Goal: Information Seeking & Learning: Learn about a topic

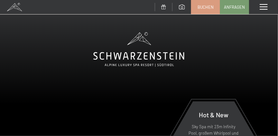
click at [269, 8] on div "Menü" at bounding box center [263, 7] width 29 height 14
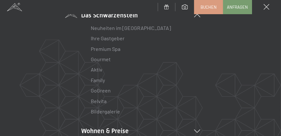
scroll to position [49, 0]
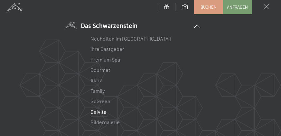
click at [100, 111] on link "Belvita" at bounding box center [99, 112] width 16 height 6
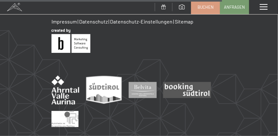
scroll to position [778, 0]
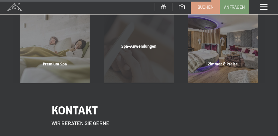
click at [129, 43] on div "Spa-Anwendungen" at bounding box center [139, 54] width 84 height 22
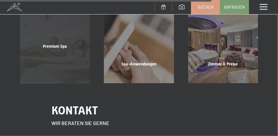
click at [54, 44] on span "Premium Spa" at bounding box center [55, 46] width 24 height 5
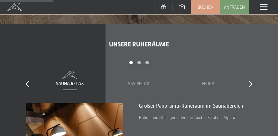
scroll to position [540, 0]
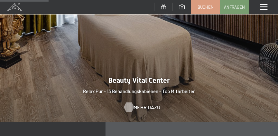
click at [134, 104] on span "Mehr dazu" at bounding box center [147, 107] width 27 height 7
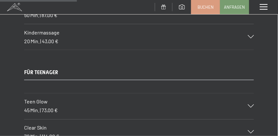
scroll to position [1472, 0]
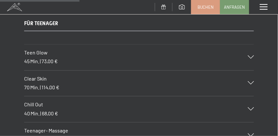
click at [234, 50] on div "Teen Glow 45 Min. | 73,00 €" at bounding box center [139, 57] width 230 height 26
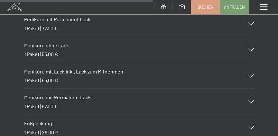
scroll to position [2845, 0]
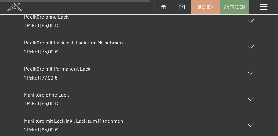
click at [57, 88] on div "Maniküre ohne Lack 1 Paket | 55,00 €" at bounding box center [139, 99] width 230 height 26
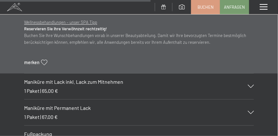
scroll to position [2819, 0]
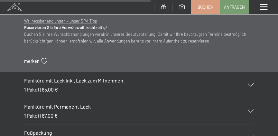
click at [70, 77] on h3 "Maniküre mit Lack inkl. Lack zum Mitnehmen" at bounding box center [132, 80] width 217 height 7
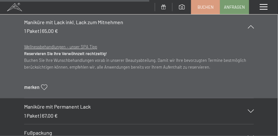
scroll to position [2771, 0]
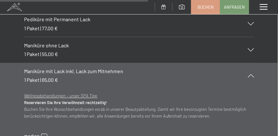
click at [47, 77] on span "65,00 €" at bounding box center [50, 80] width 16 height 6
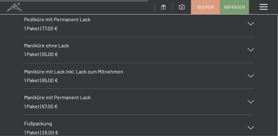
click at [47, 77] on span "65,00 €" at bounding box center [50, 80] width 16 height 6
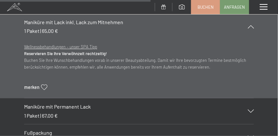
scroll to position [2869, 0]
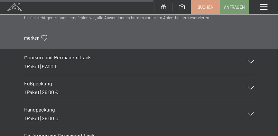
click at [56, 63] on div "1 Paket | 67,00 €" at bounding box center [40, 66] width 33 height 7
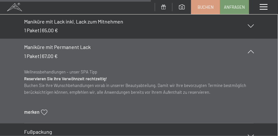
scroll to position [2819, 0]
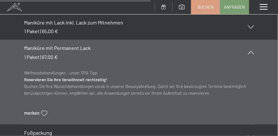
click at [72, 70] on p "Wellnessbehandlungen – unser SPA Tipp Reservieren Sie Ihre Verwöhnzeit rechtzei…" at bounding box center [139, 83] width 230 height 27
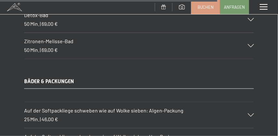
scroll to position [4095, 0]
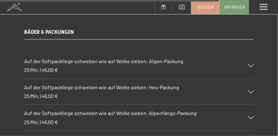
click at [157, 53] on div "Auf der Softpackliege schweben wie auf Wolke sieben: Algen-Packung 25 Min. | 46…" at bounding box center [139, 66] width 230 height 26
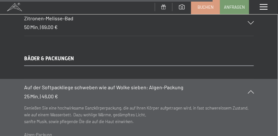
scroll to position [3988, 0]
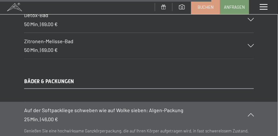
click at [49, 38] on h3 "Zitronen-Melisse-Bad" at bounding box center [132, 41] width 217 height 7
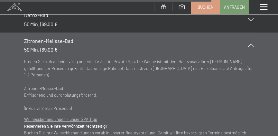
click at [49, 37] on h3 "Zitronen-Melisse-Bad" at bounding box center [132, 40] width 217 height 7
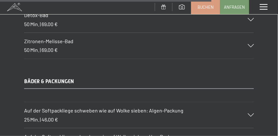
click at [49, 38] on h3 "Zitronen-Melisse-Bad" at bounding box center [132, 41] width 217 height 7
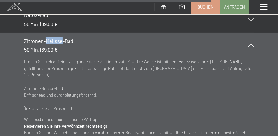
click at [49, 37] on h3 "Zitronen-Melisse-Bad" at bounding box center [132, 40] width 217 height 7
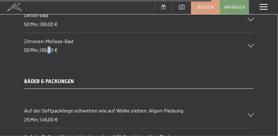
click at [48, 33] on div "Zitronen-Melisse-Bad 50 Min. | 69,00 €" at bounding box center [139, 46] width 230 height 26
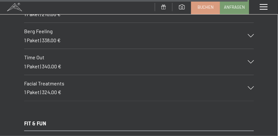
scroll to position [4724, 0]
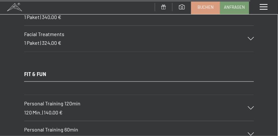
click at [99, 100] on h3 "Personal Training 120min" at bounding box center [132, 103] width 217 height 7
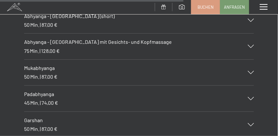
scroll to position [3490, 0]
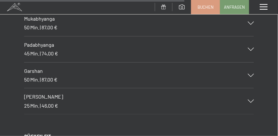
drag, startPoint x: 67, startPoint y: 70, endPoint x: 67, endPoint y: 65, distance: 4.2
click at [67, 66] on div "Garshan 50 Min. | 87,00 €" at bounding box center [139, 75] width 230 height 26
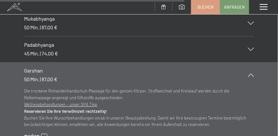
click at [54, 41] on h3 "Padabhyanga" at bounding box center [132, 44] width 217 height 7
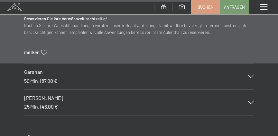
scroll to position [3589, 0]
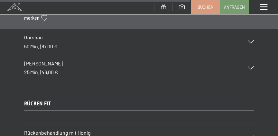
click at [52, 60] on span "Shiro Abhyanga" at bounding box center [43, 63] width 39 height 6
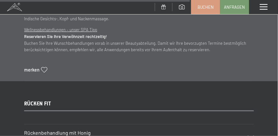
click at [40, 100] on span "RÜCKEN FIT" at bounding box center [37, 103] width 27 height 6
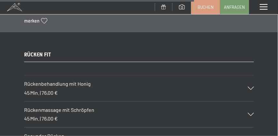
scroll to position [3686, 0]
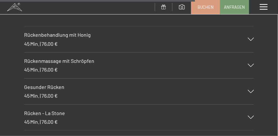
click at [49, 110] on span "Rücken - La Stone" at bounding box center [44, 113] width 41 height 6
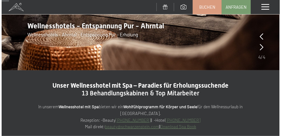
scroll to position [40, 0]
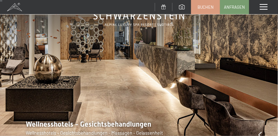
click at [266, 6] on span at bounding box center [264, 7] width 8 height 6
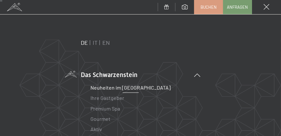
scroll to position [49, 0]
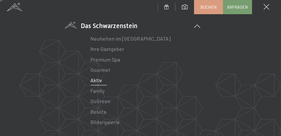
click at [96, 78] on link "Aktiv" at bounding box center [97, 80] width 12 height 6
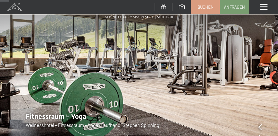
scroll to position [49, 0]
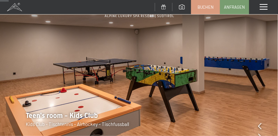
click at [260, 134] on icon at bounding box center [261, 136] width 4 height 6
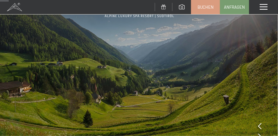
click at [260, 128] on icon at bounding box center [261, 126] width 4 height 6
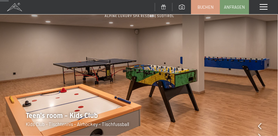
click at [260, 128] on icon at bounding box center [261, 126] width 4 height 6
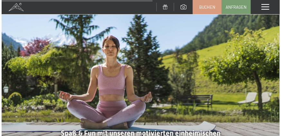
scroll to position [932, 0]
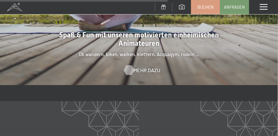
click at [135, 67] on span "Mehr dazu" at bounding box center [147, 70] width 27 height 7
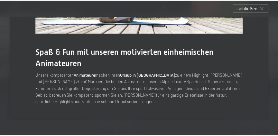
scroll to position [0, 0]
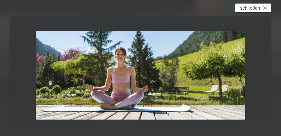
click at [245, 9] on span "schließen" at bounding box center [250, 8] width 20 height 7
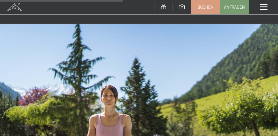
scroll to position [637, 0]
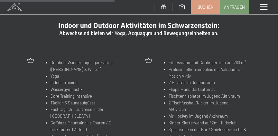
click at [261, 7] on span at bounding box center [264, 7] width 8 height 6
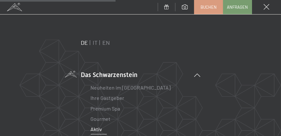
scroll to position [49, 0]
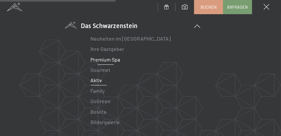
click at [98, 59] on link "Premium Spa" at bounding box center [106, 59] width 30 height 6
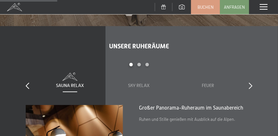
scroll to position [637, 0]
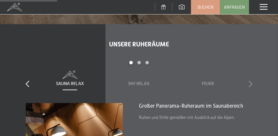
click at [250, 80] on icon at bounding box center [251, 83] width 4 height 6
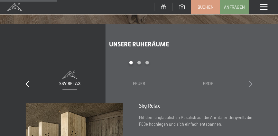
click at [250, 80] on icon at bounding box center [251, 83] width 4 height 6
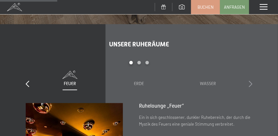
click at [250, 80] on icon at bounding box center [251, 83] width 4 height 6
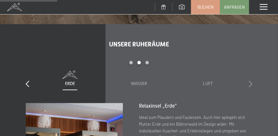
click at [250, 80] on icon at bounding box center [251, 83] width 4 height 6
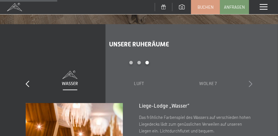
click at [250, 80] on icon at bounding box center [251, 83] width 4 height 6
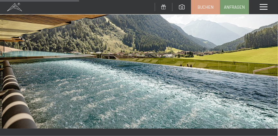
scroll to position [883, 0]
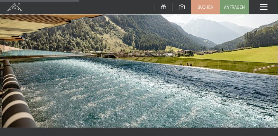
click at [265, 7] on span at bounding box center [264, 7] width 8 height 6
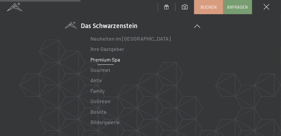
scroll to position [98, 0]
